Goal: Information Seeking & Learning: Compare options

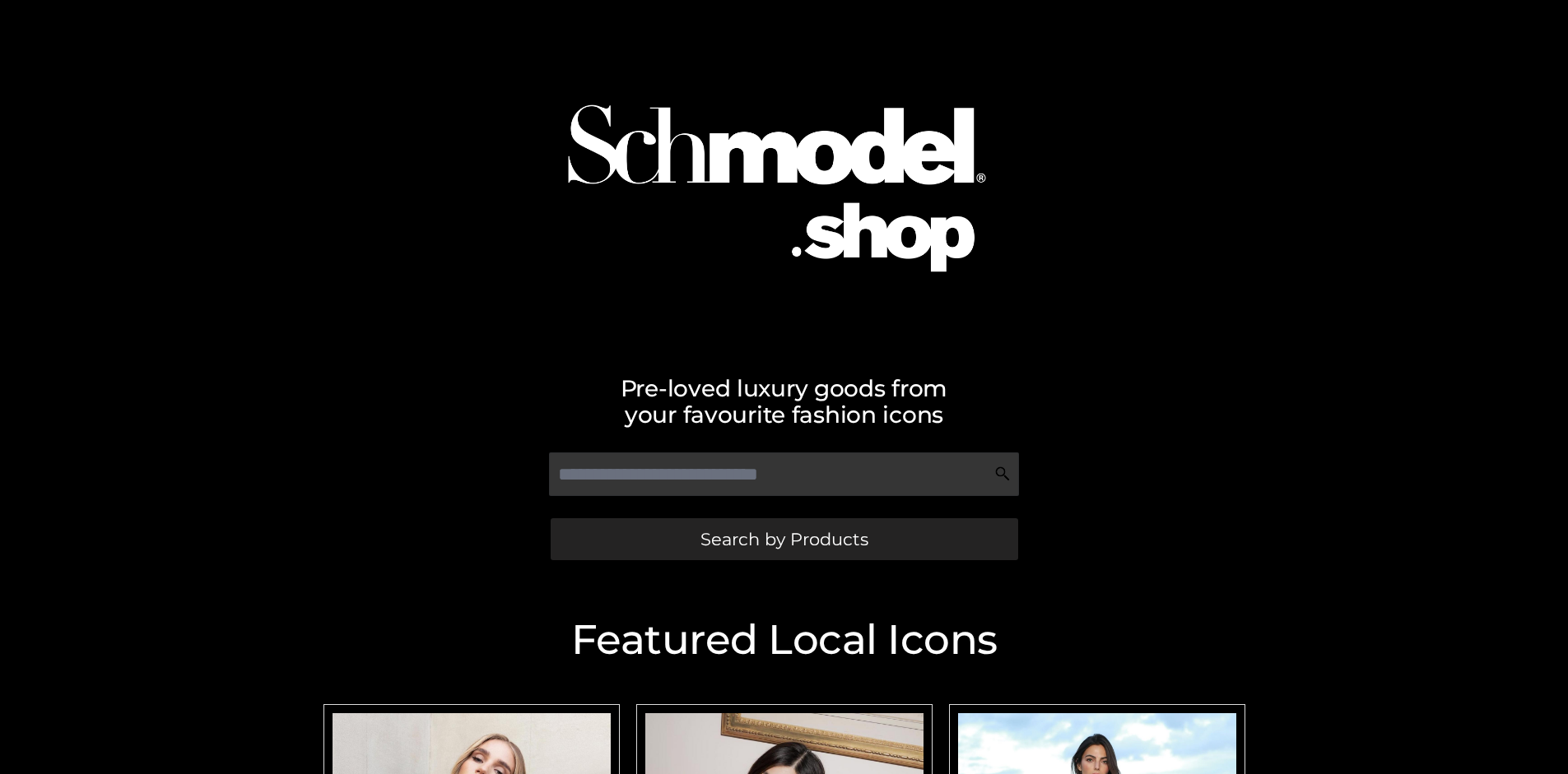
click at [784, 539] on span "Search by Products" at bounding box center [784, 539] width 168 height 17
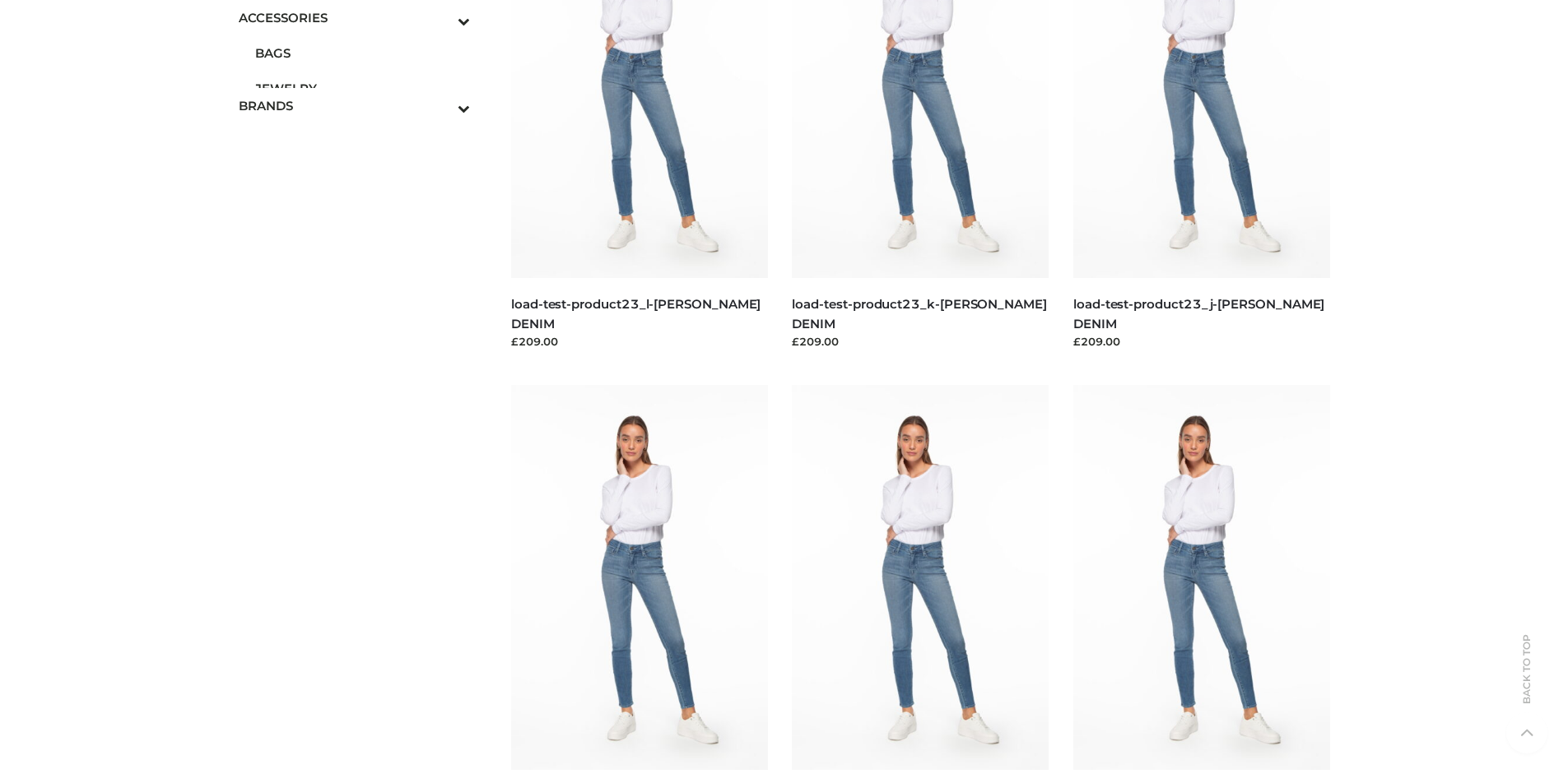
click at [362, 88] on span "JEWELRY" at bounding box center [363, 88] width 216 height 19
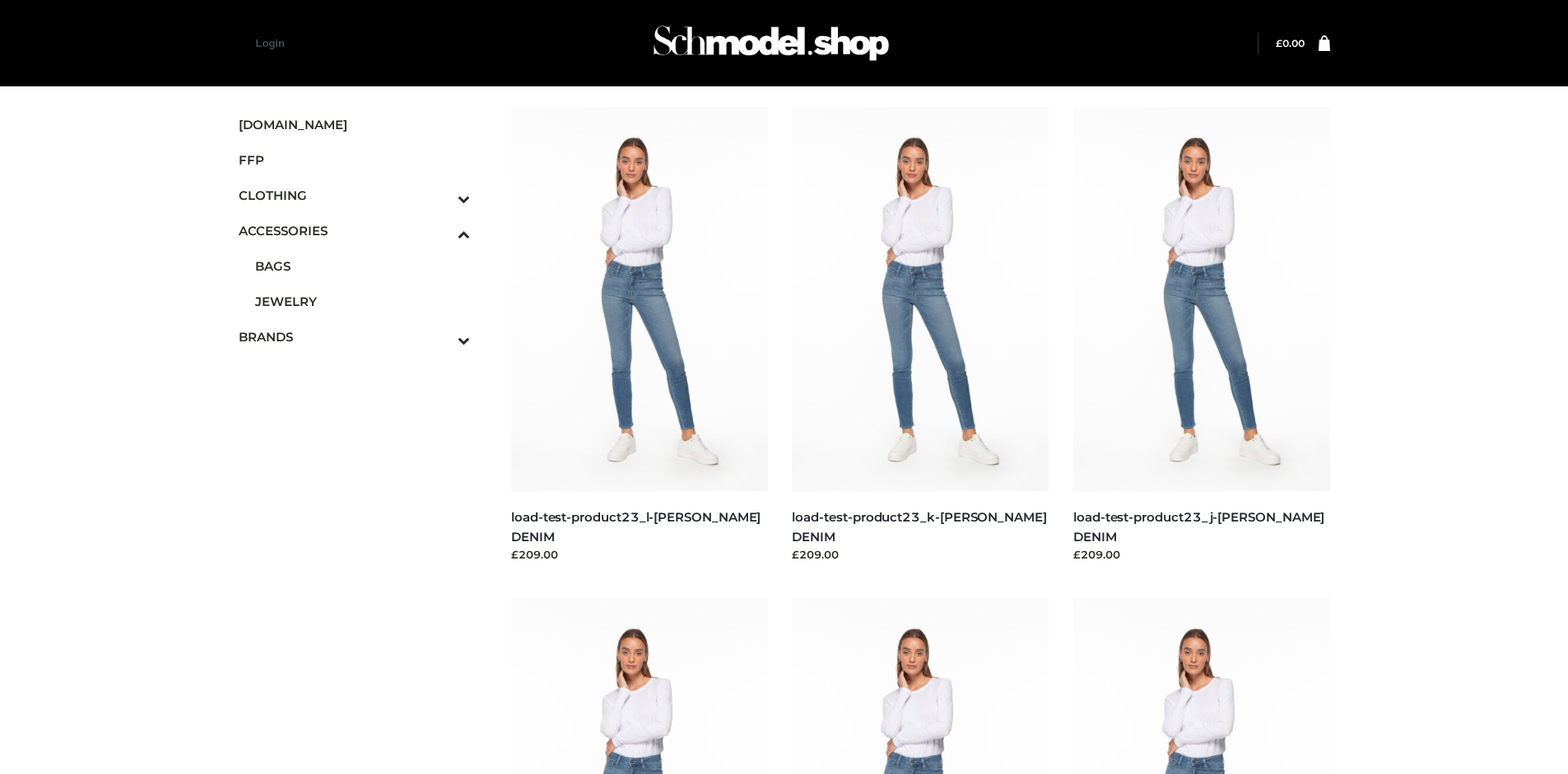
scroll to position [6227, 0]
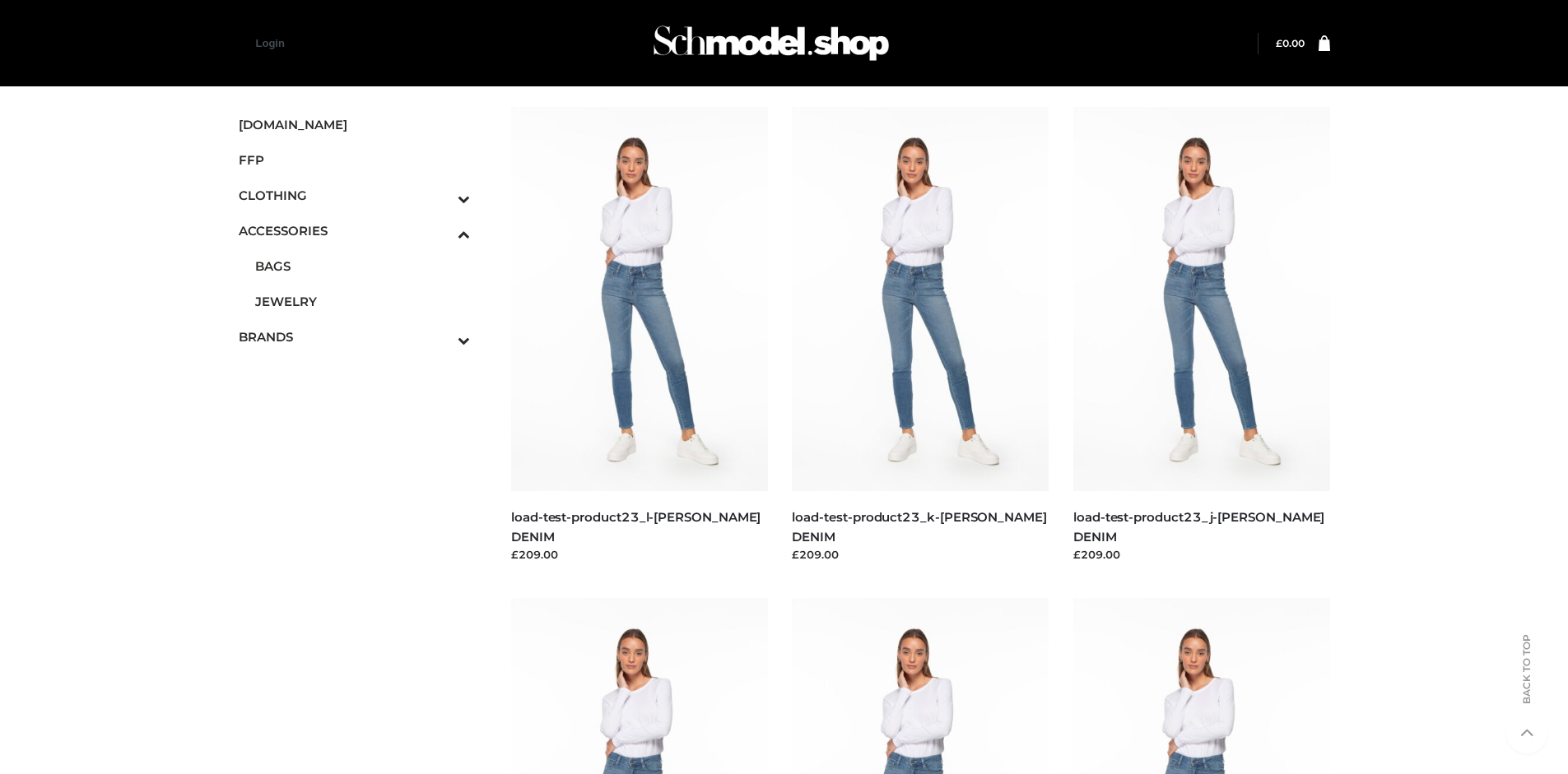
click at [354, 160] on span "FFP" at bounding box center [355, 160] width 232 height 19
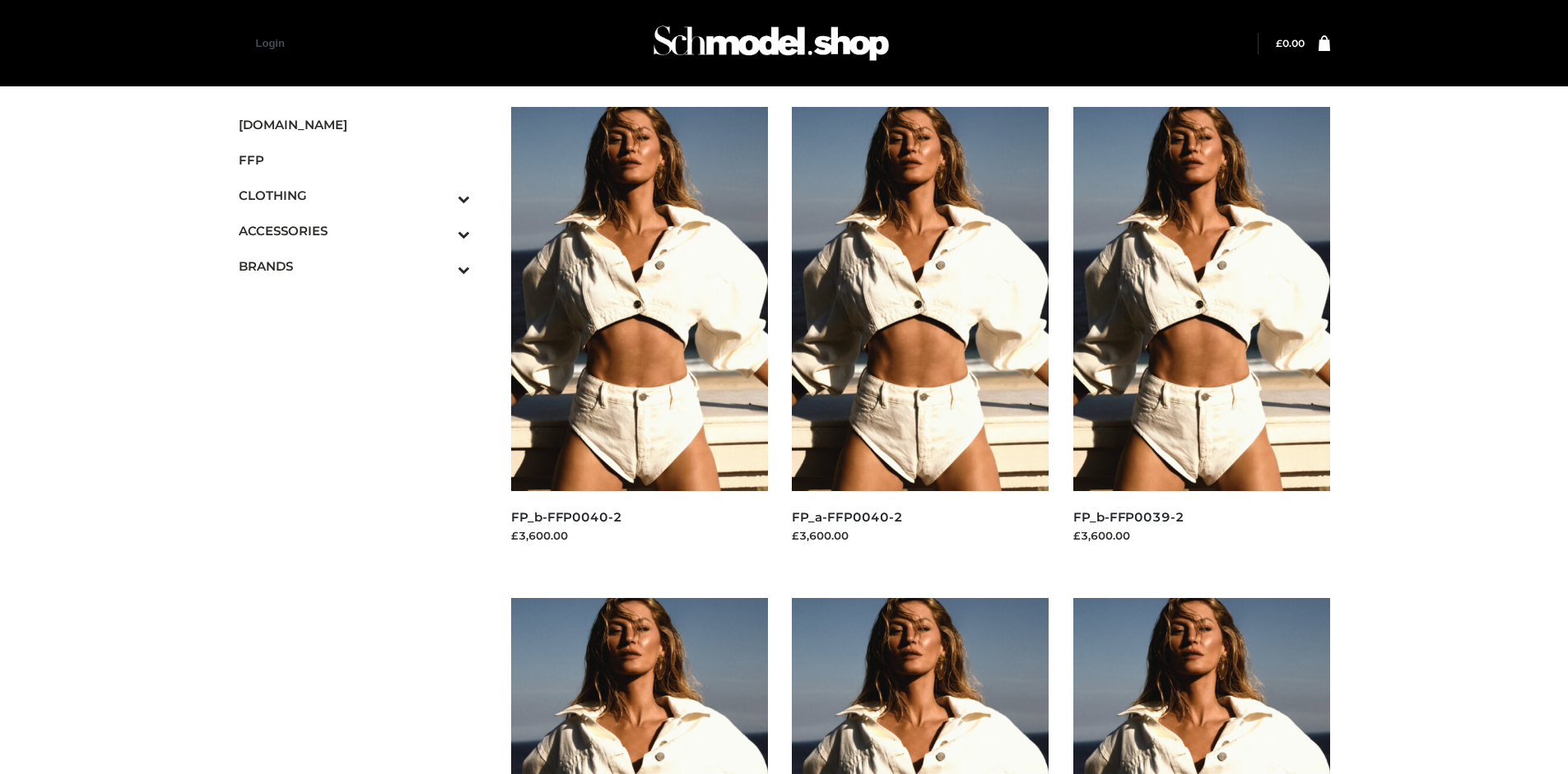
scroll to position [1265, 0]
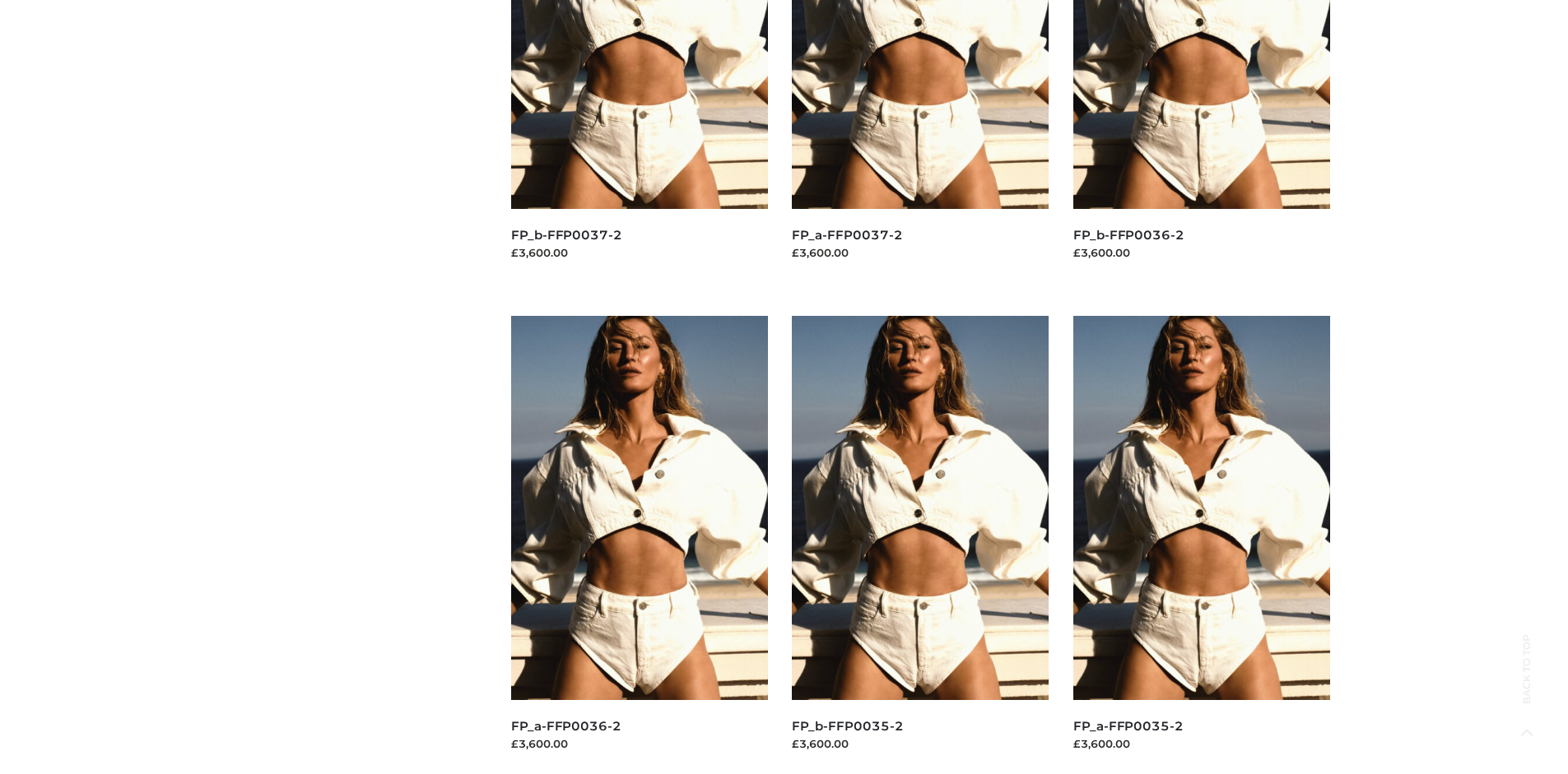
click at [920, 545] on img at bounding box center [920, 508] width 257 height 384
click at [1200, 545] on img at bounding box center [1201, 508] width 257 height 384
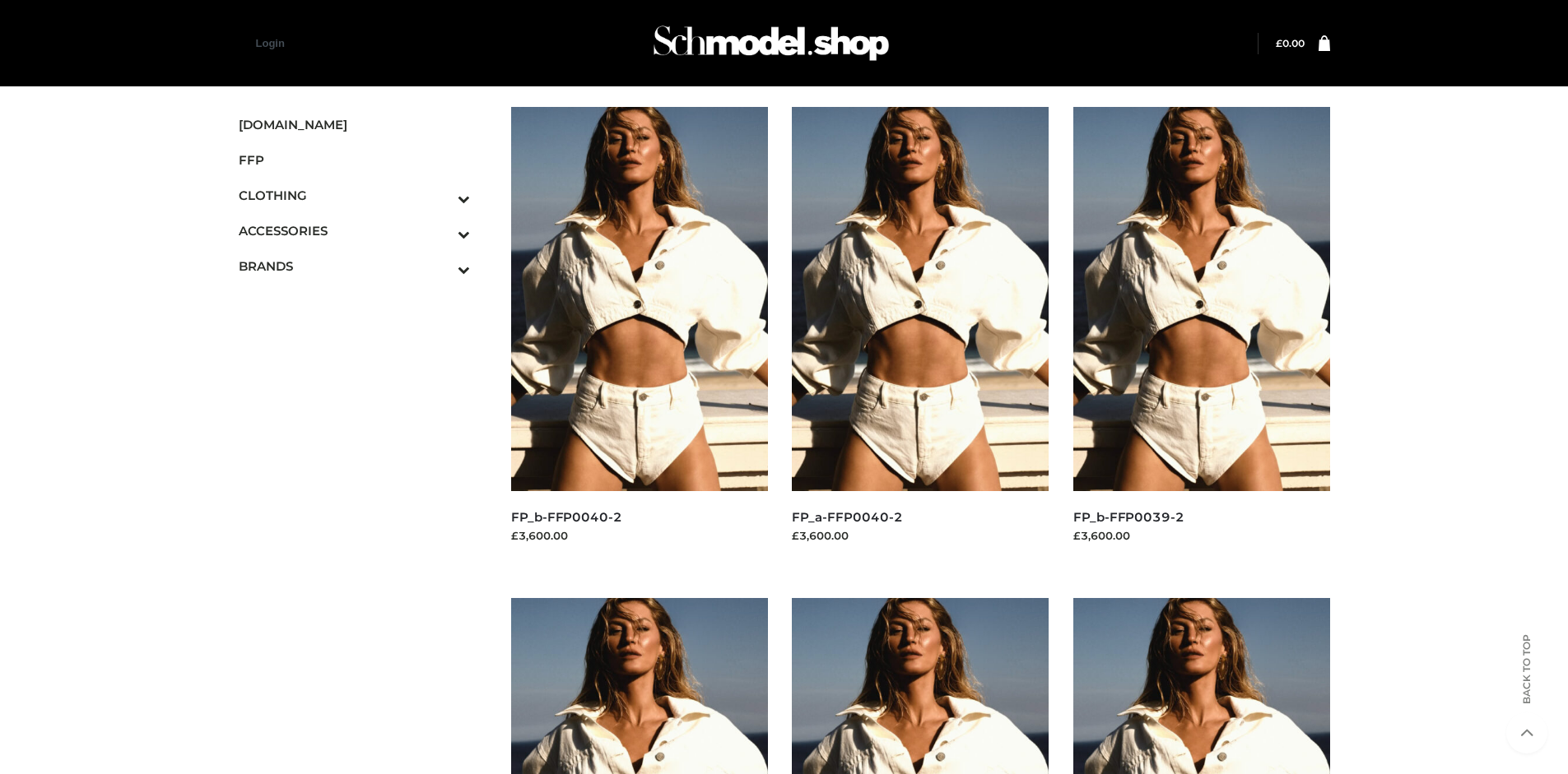
click at [638, 335] on img at bounding box center [639, 299] width 257 height 384
click at [441, 195] on icon "Toggle Submenu" at bounding box center [378, 198] width 185 height 19
click at [362, 266] on span "TOPS" at bounding box center [363, 266] width 216 height 19
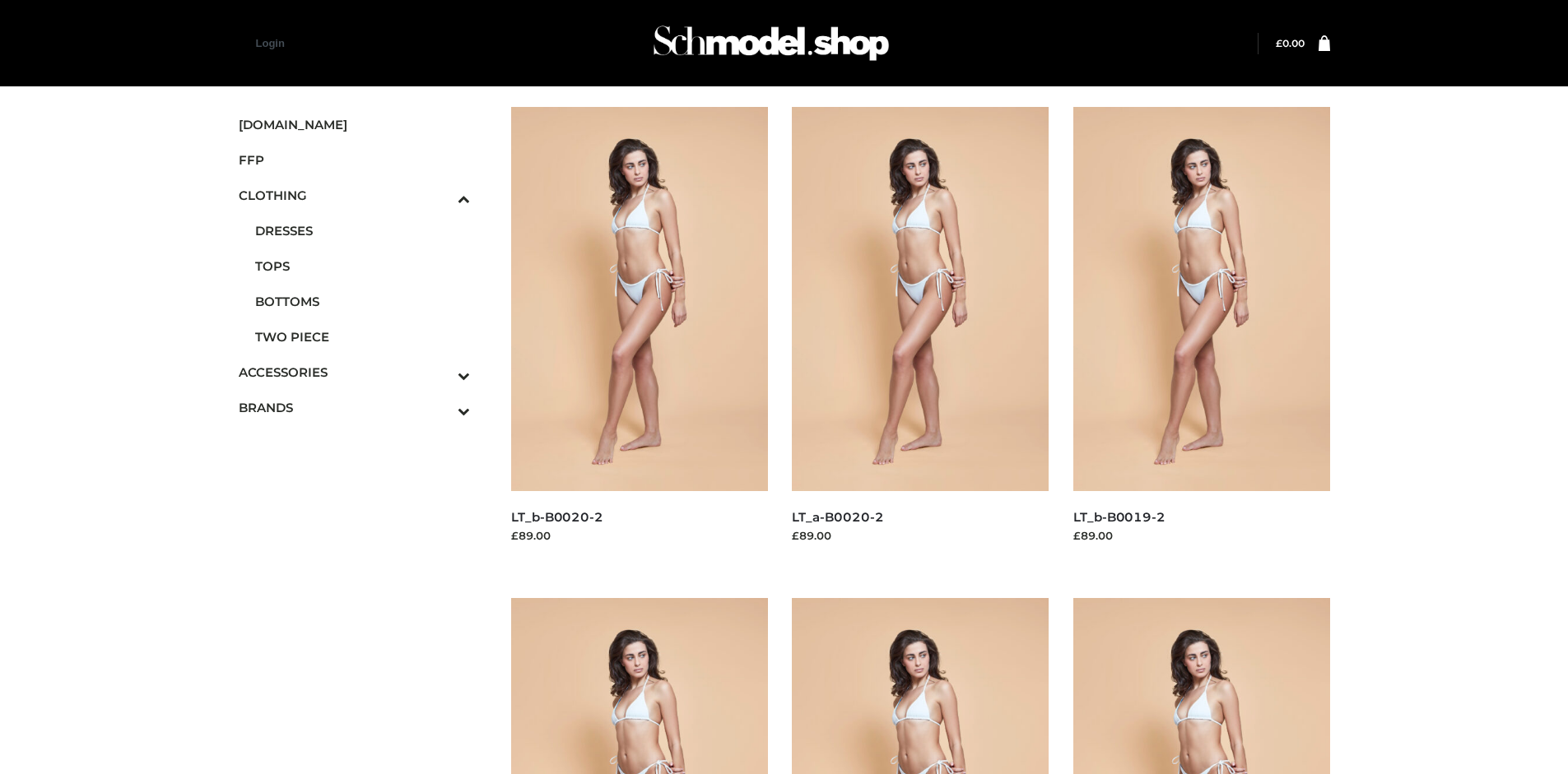
click at [1200, 335] on img at bounding box center [1201, 299] width 257 height 384
click at [638, 335] on img at bounding box center [639, 299] width 257 height 384
click at [441, 408] on icon "Toggle Submenu" at bounding box center [378, 410] width 185 height 19
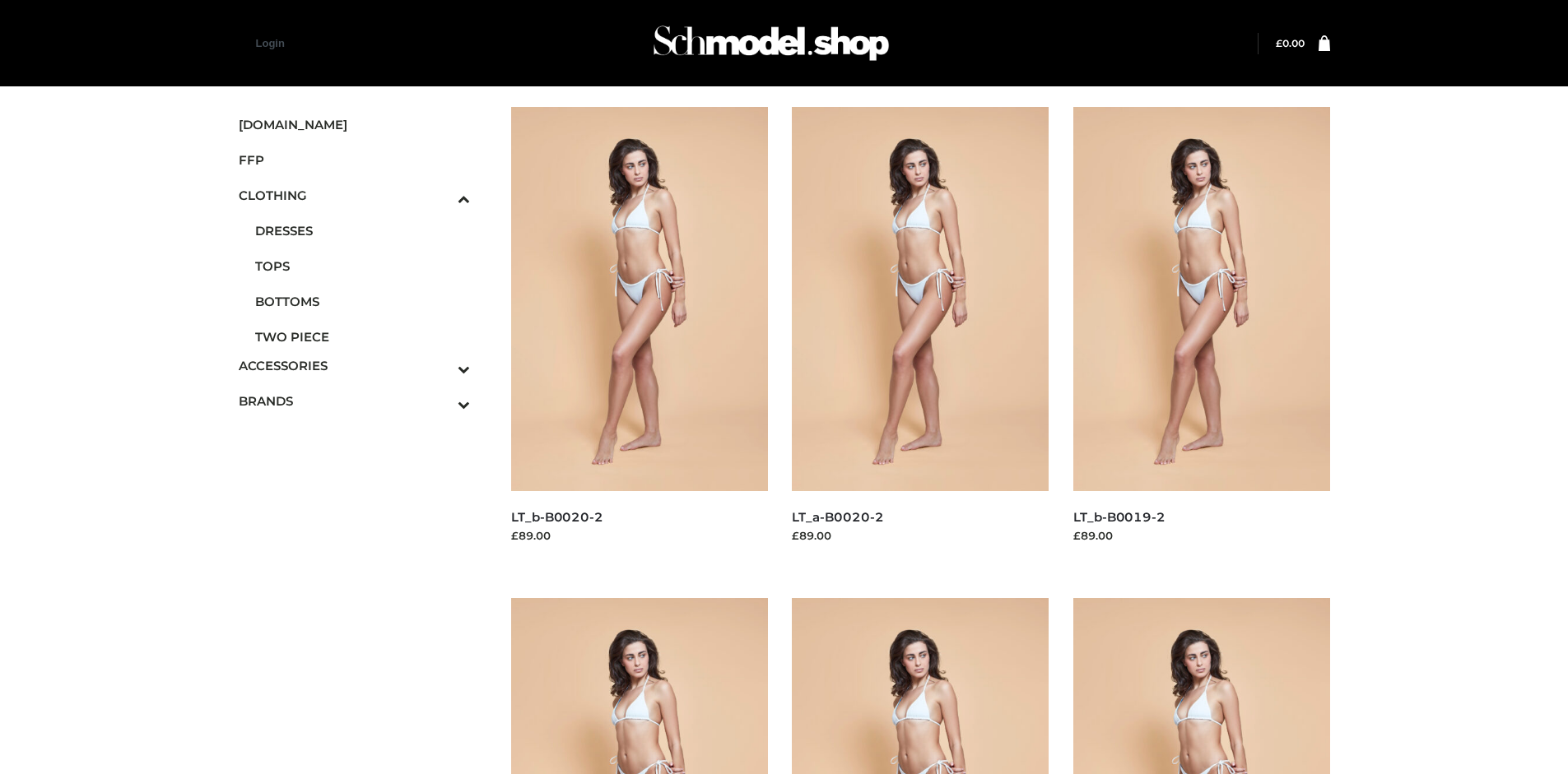
click at [362, 427] on span "OPP SWIMWEAR" at bounding box center [363, 436] width 216 height 19
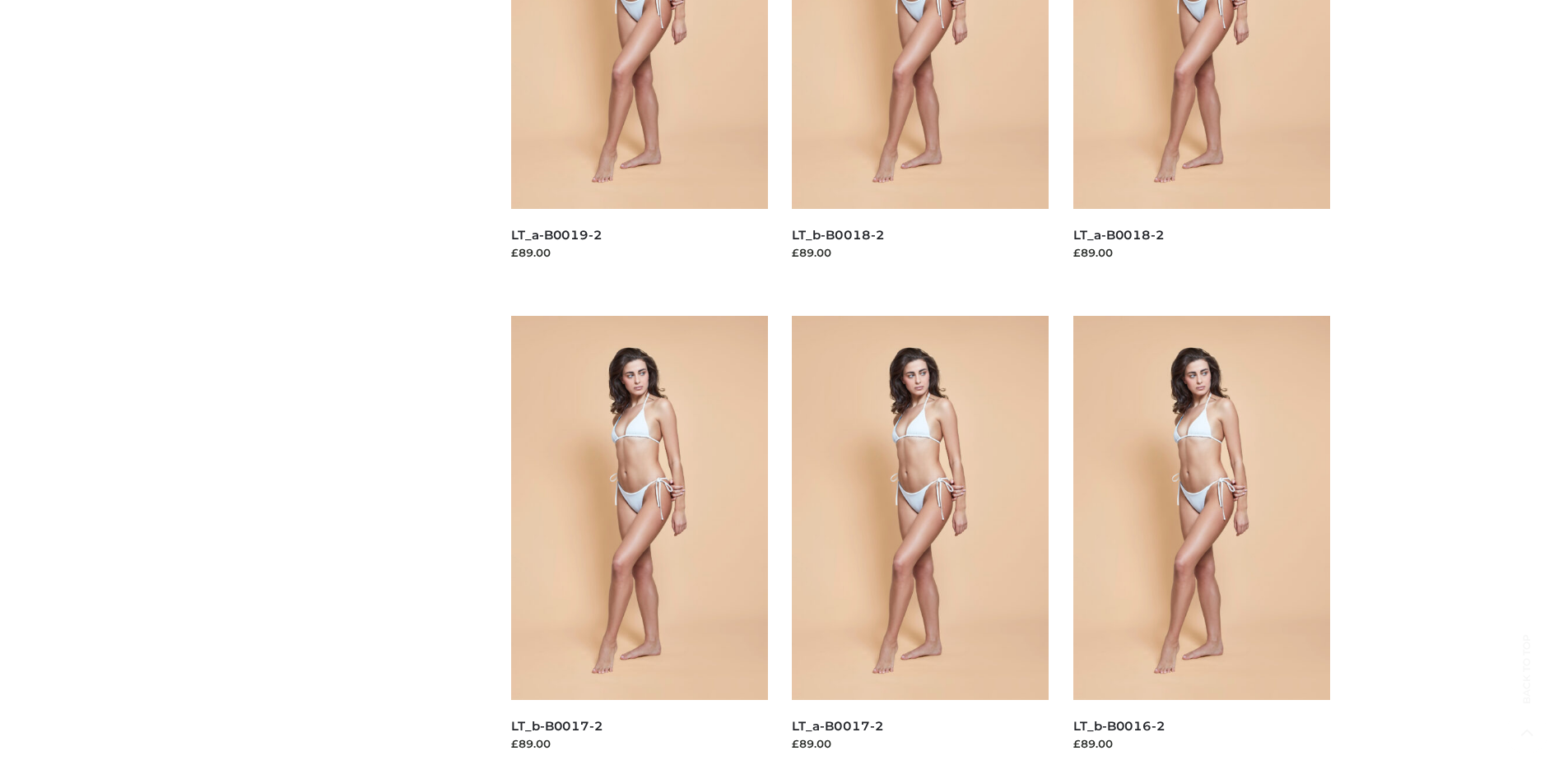
click at [920, 545] on img at bounding box center [920, 508] width 257 height 384
click at [638, 545] on img at bounding box center [639, 508] width 257 height 384
